Goal: Find specific page/section: Find specific page/section

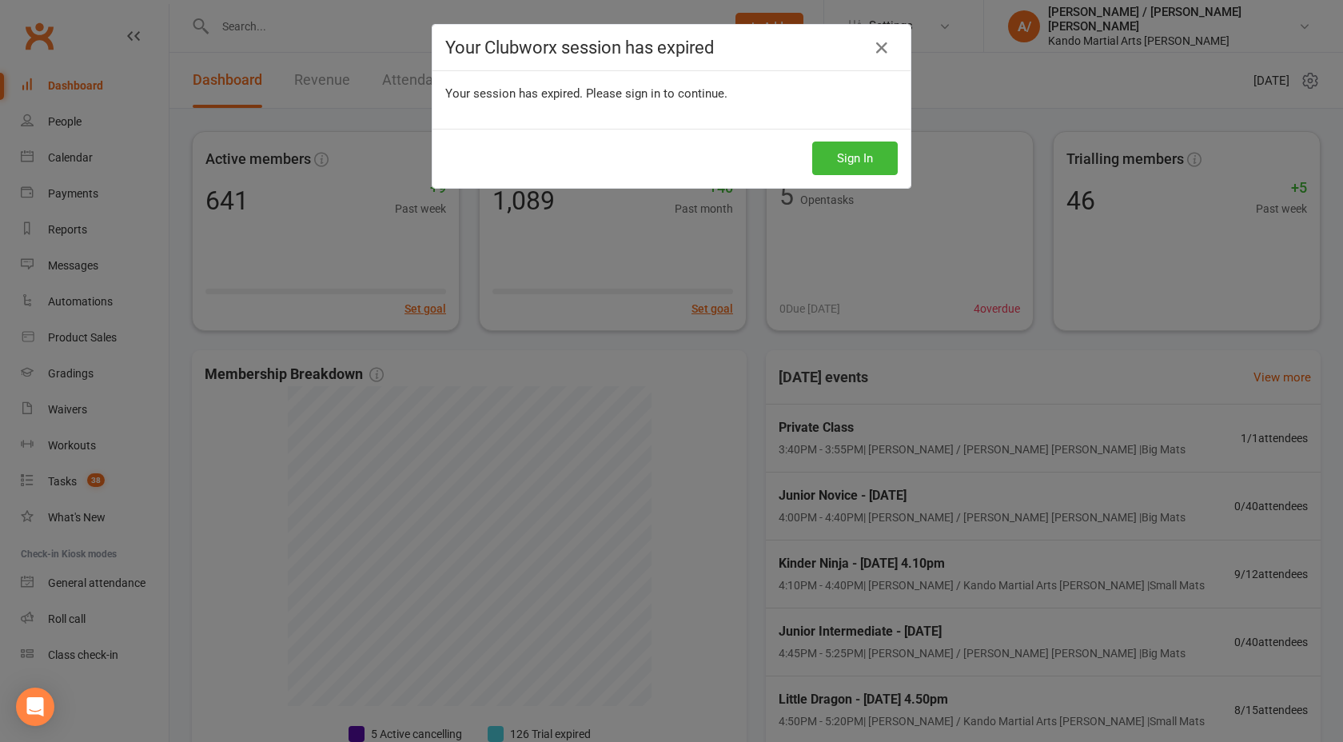
click at [249, 25] on div "Your Clubworx session has expired Your session has expired. Please sign in to c…" at bounding box center [671, 371] width 1343 height 742
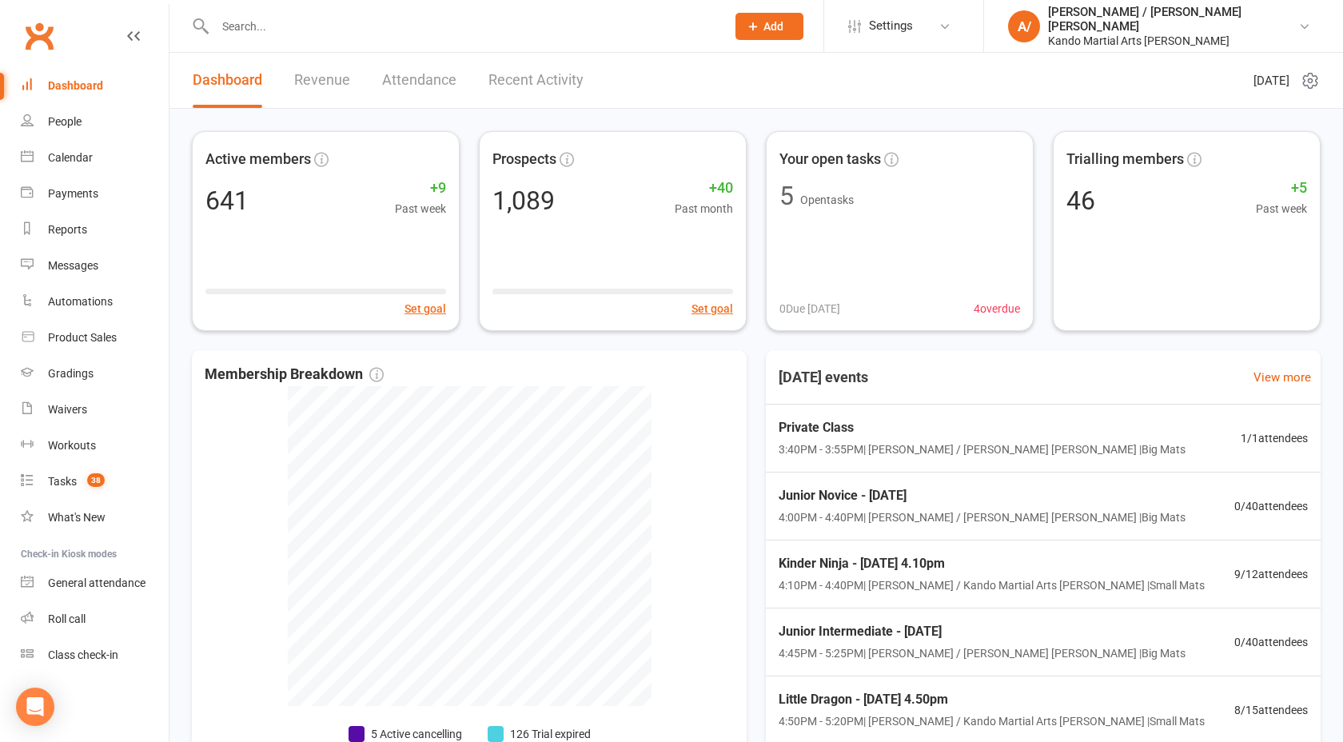
click at [254, 32] on input "text" at bounding box center [462, 26] width 504 height 22
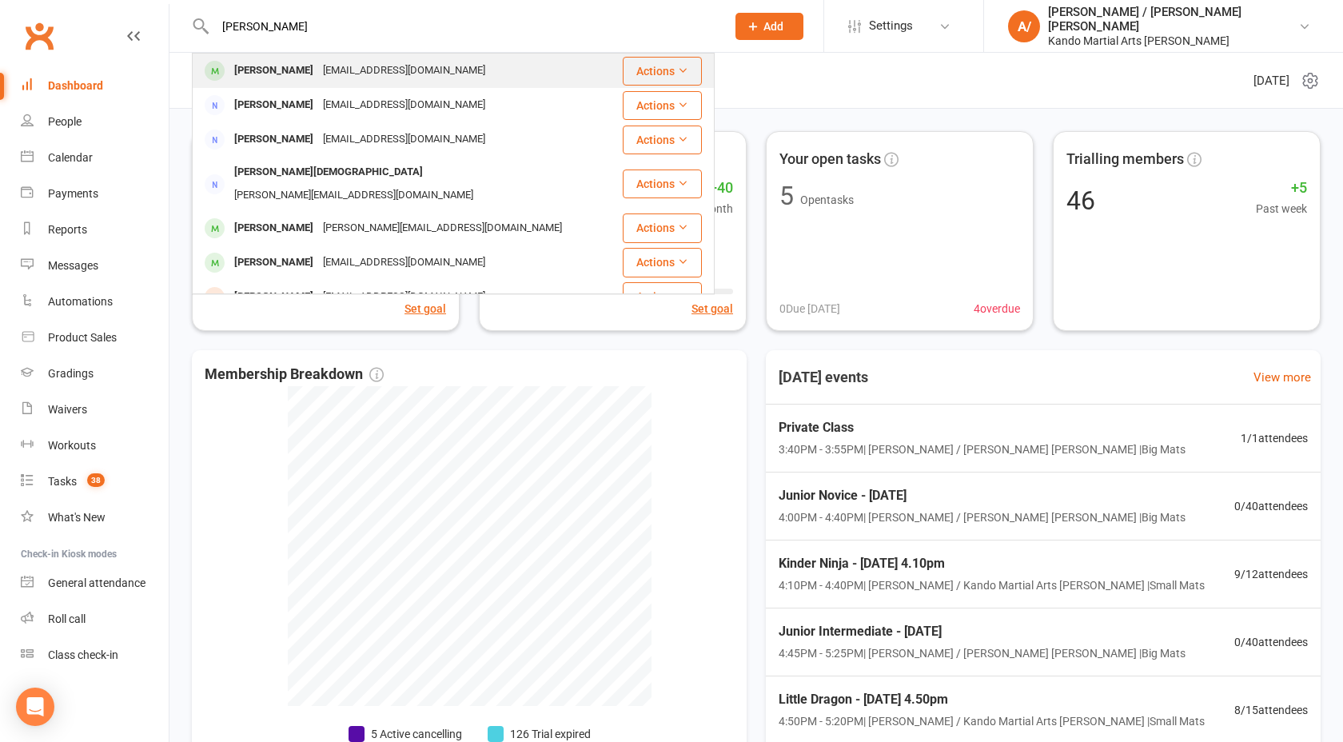
type input "sam issa"
click at [275, 70] on div "Samantha Issa" at bounding box center [273, 70] width 89 height 23
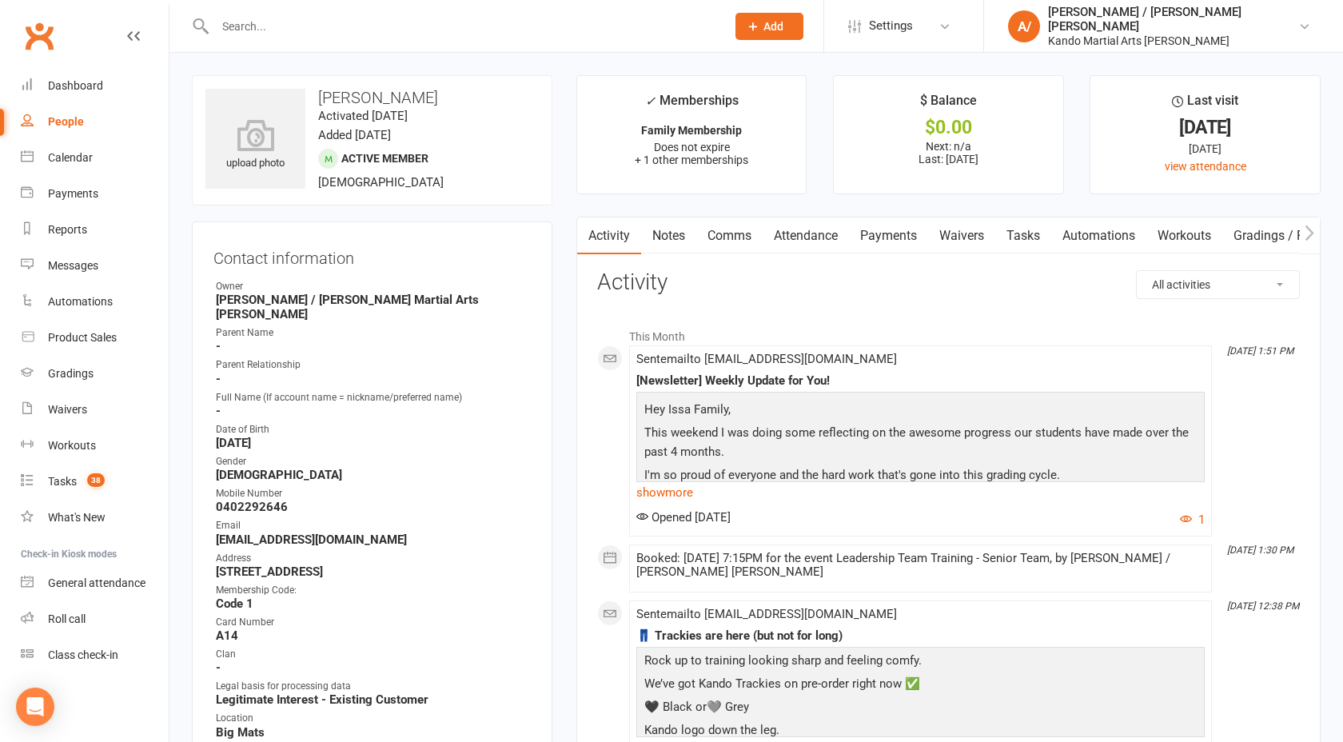
click at [866, 233] on link "Payments" at bounding box center [888, 235] width 79 height 37
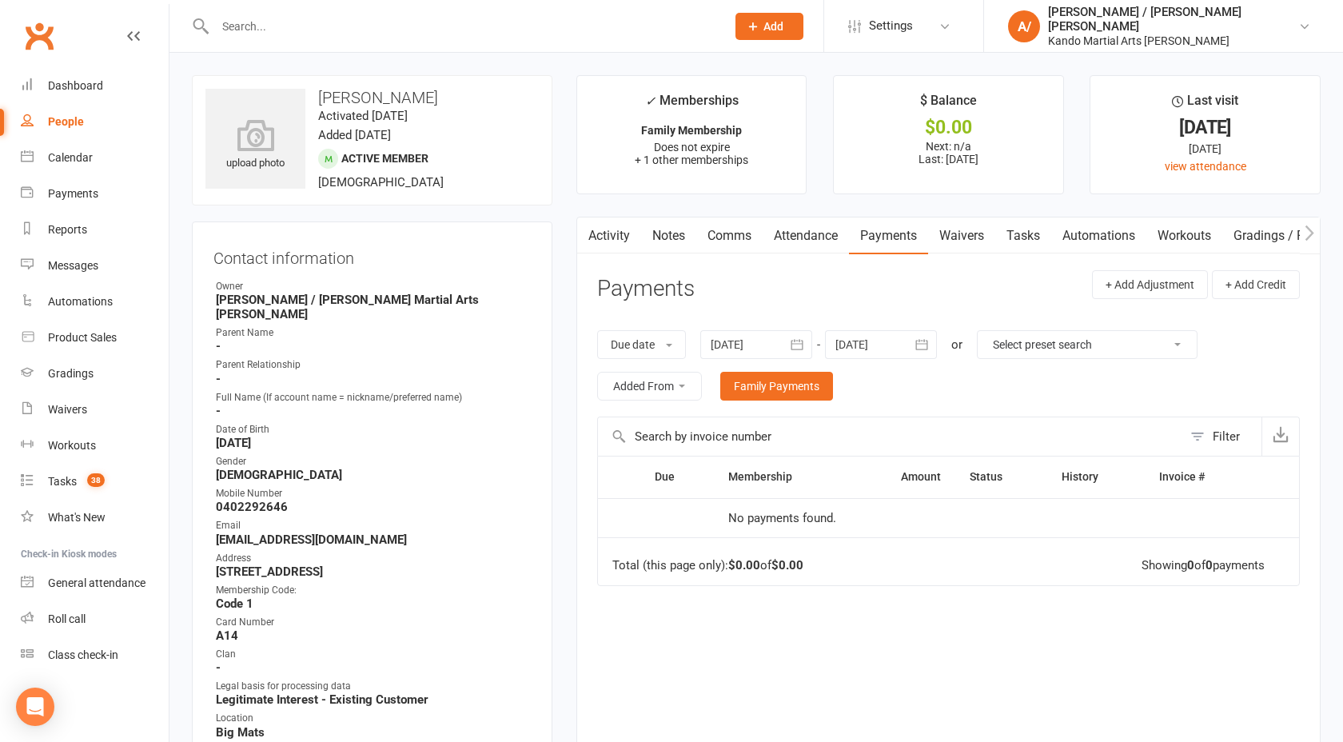
scroll to position [66, 0]
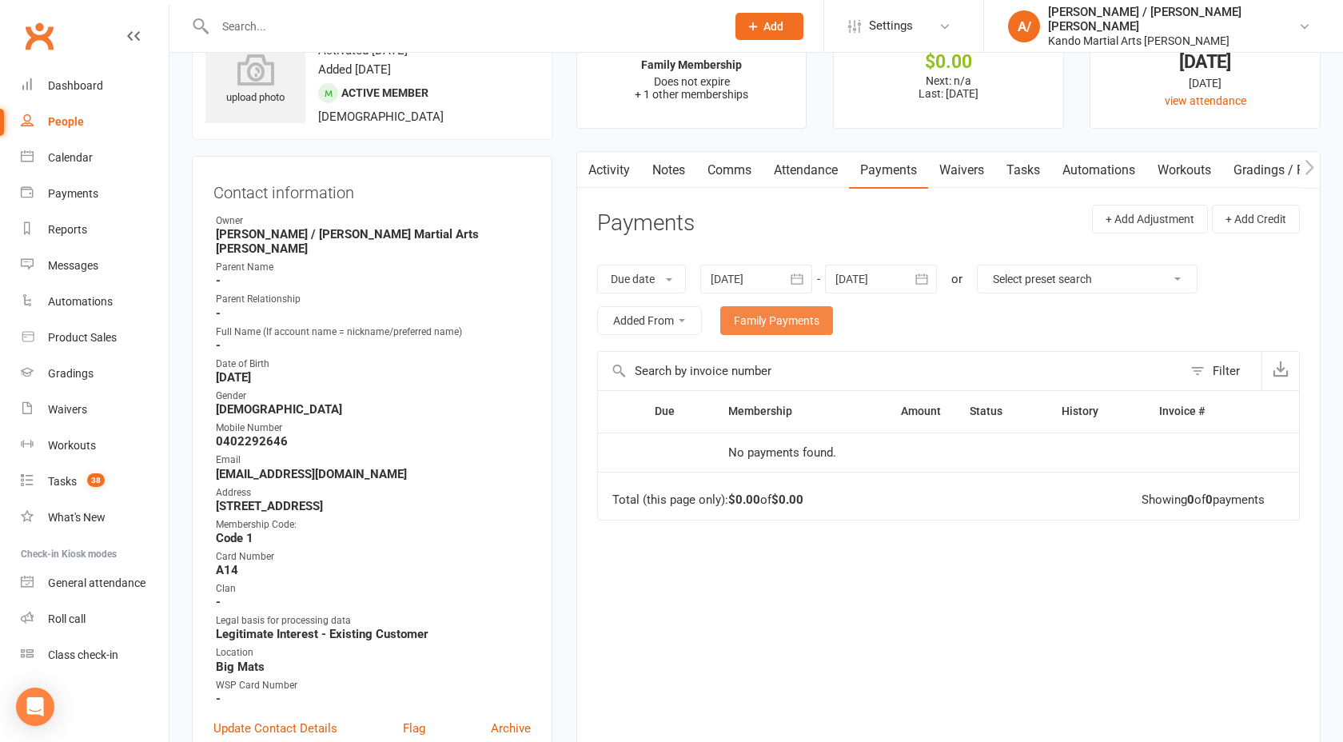
click at [810, 314] on link "Family Payments" at bounding box center [776, 320] width 113 height 29
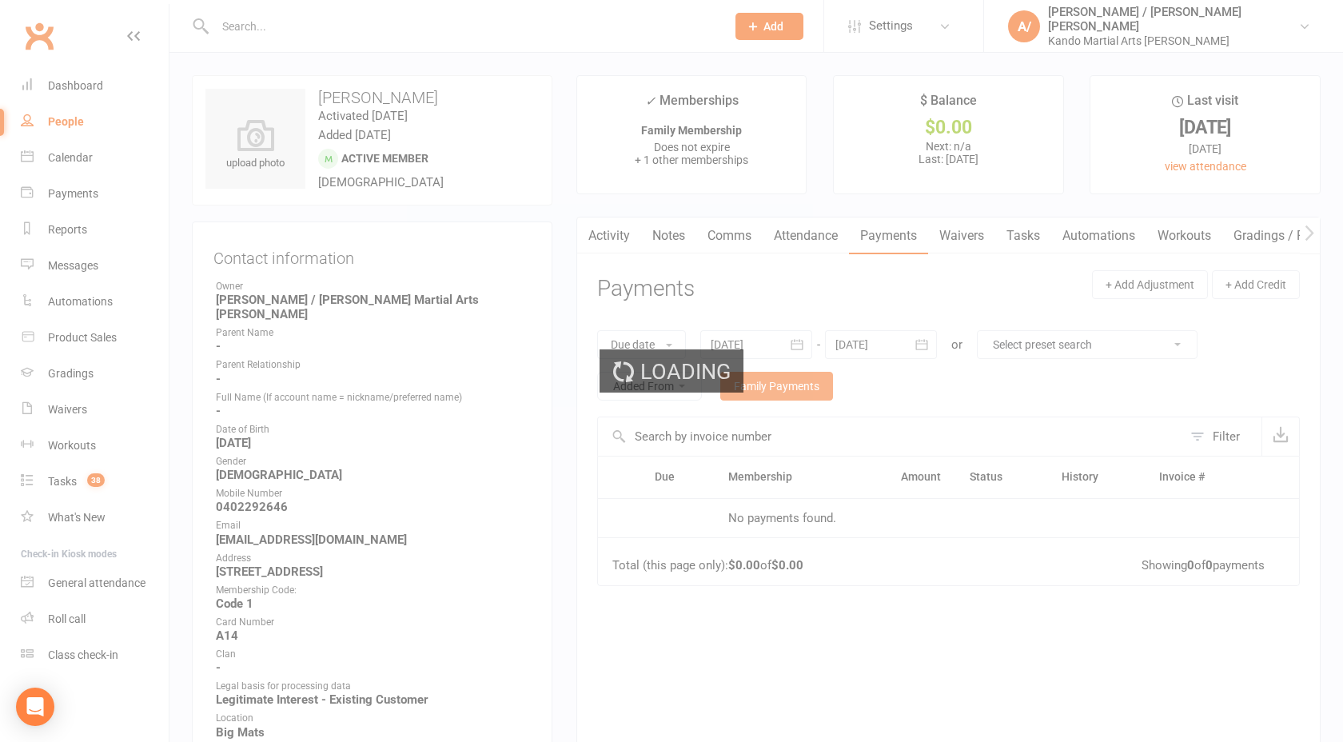
scroll to position [14, 0]
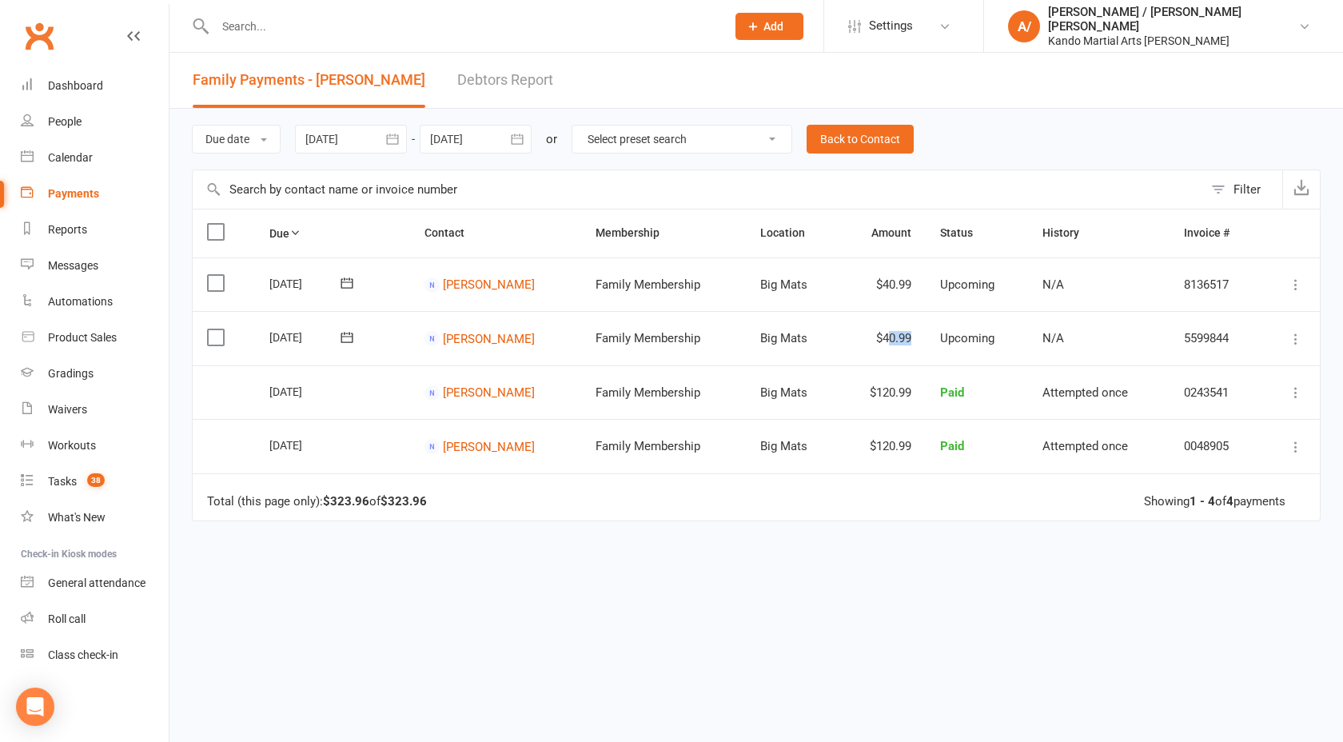
drag, startPoint x: 881, startPoint y: 338, endPoint x: 864, endPoint y: 338, distance: 16.8
click at [864, 338] on td "$40.99" at bounding box center [882, 338] width 86 height 54
click at [497, 292] on link "William Issa" at bounding box center [489, 284] width 92 height 14
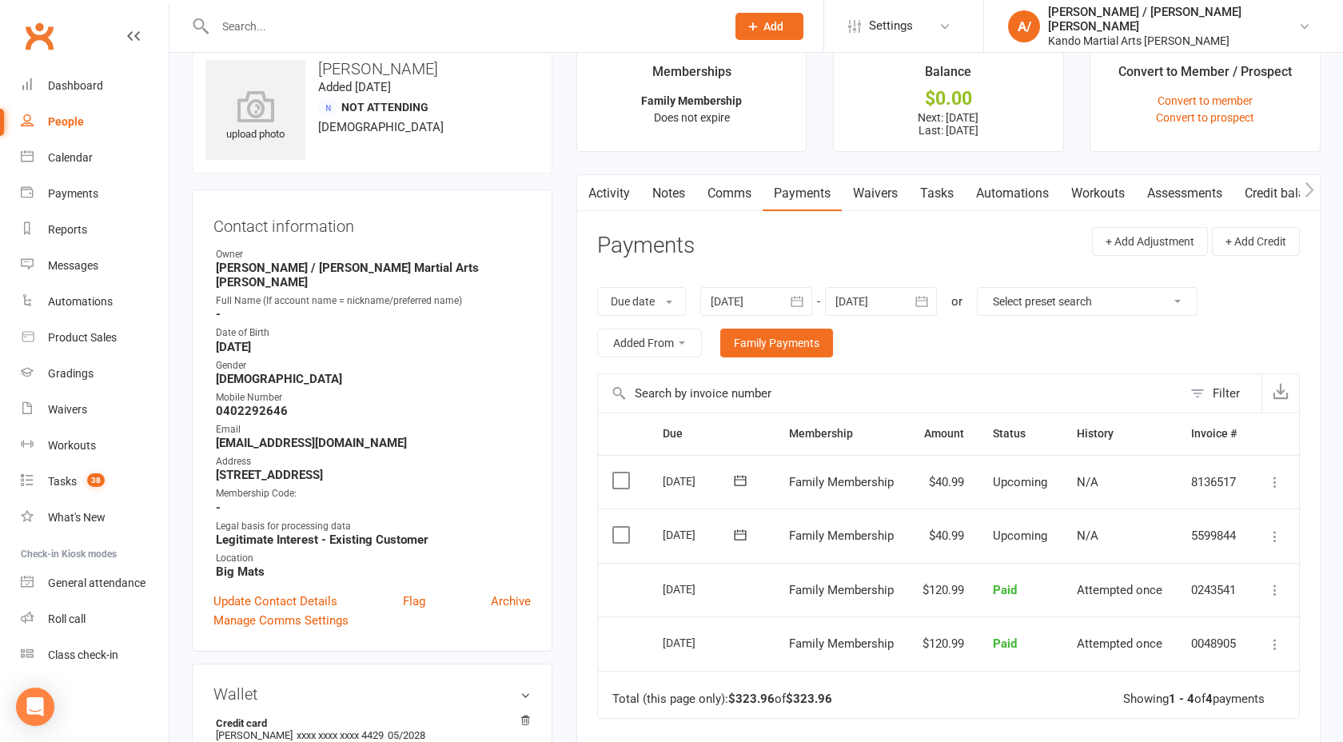
scroll to position [19, 0]
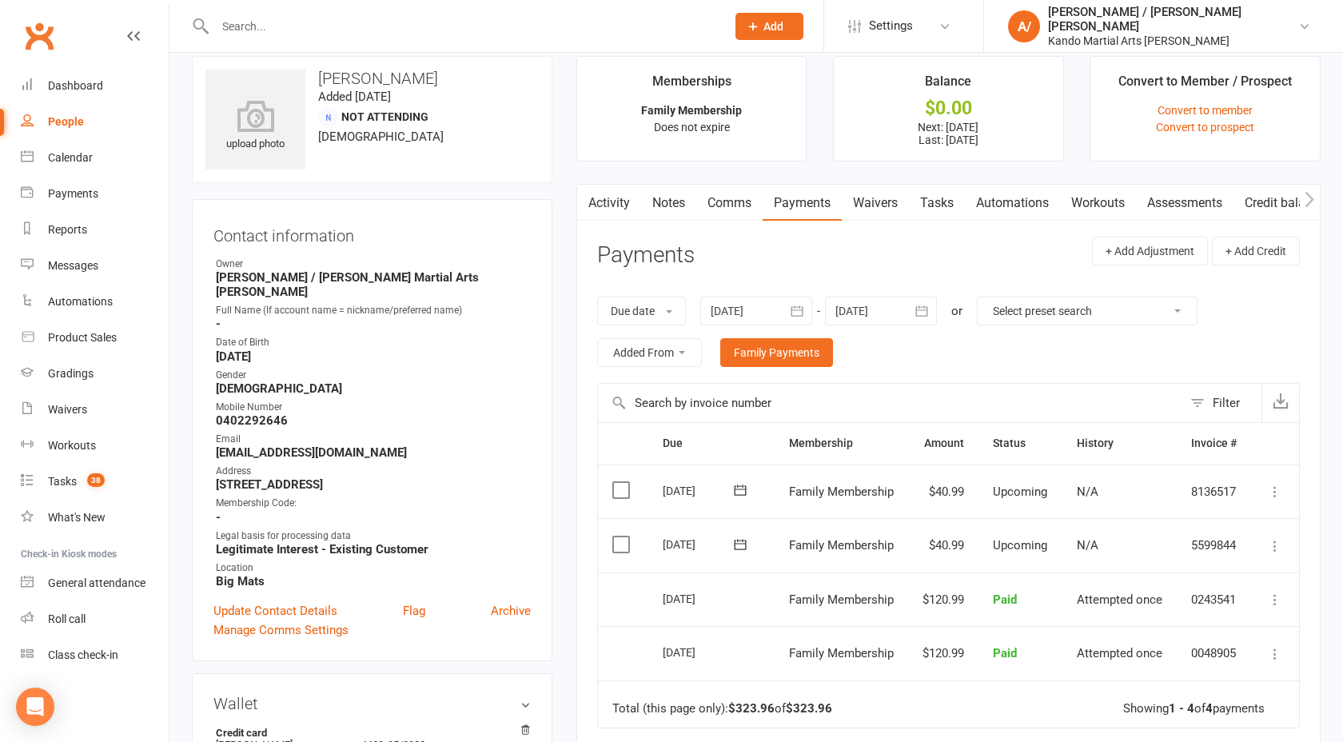
click at [571, 245] on main "Memberships Family Membership Does not expire Balance $0.00 Next: 15 Aug 2025 L…" at bounding box center [948, 515] width 768 height 919
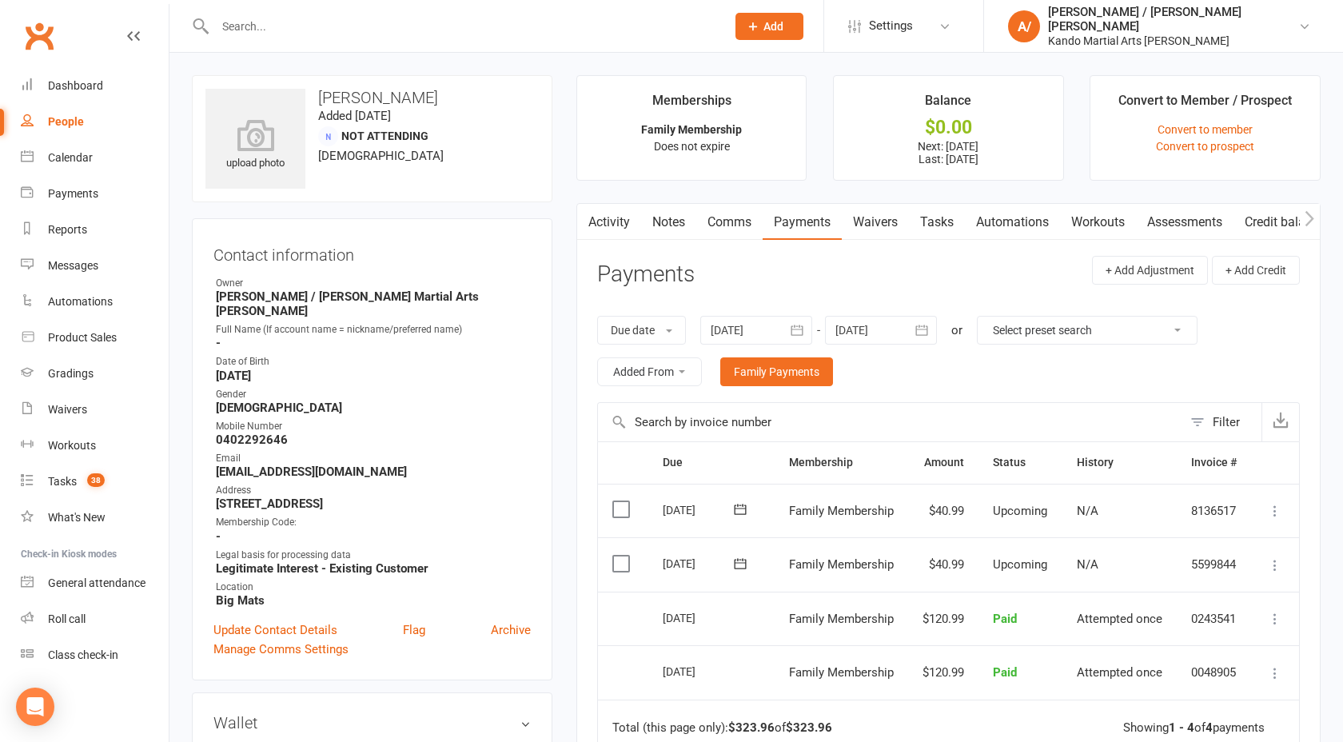
click at [567, 317] on main "Memberships Family Membership Does not expire Balance $0.00 Next: 15 Aug 2025 L…" at bounding box center [948, 534] width 768 height 919
